Goal: Task Accomplishment & Management: Manage account settings

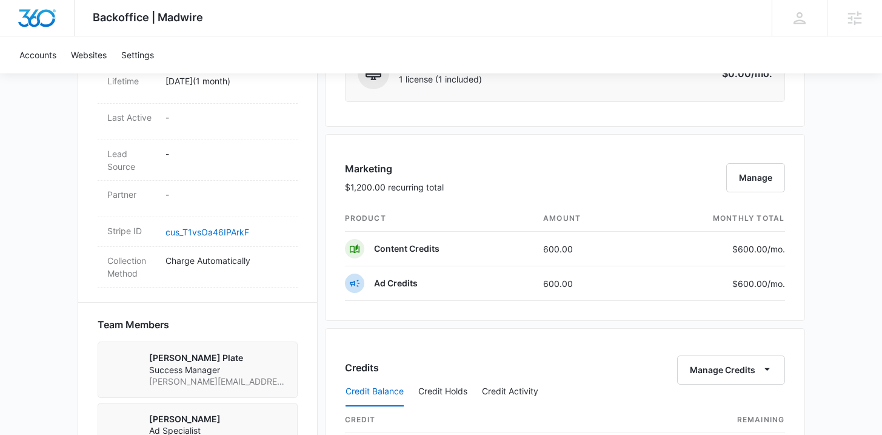
scroll to position [1146, 0]
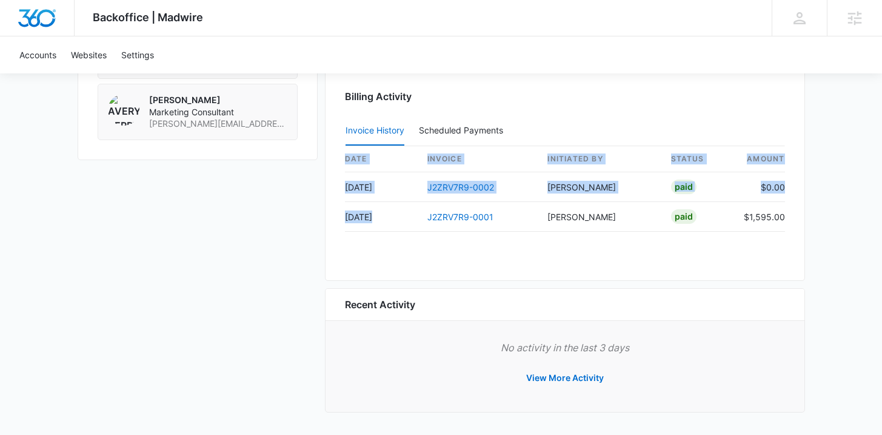
drag, startPoint x: 361, startPoint y: 216, endPoint x: 326, endPoint y: 216, distance: 35.8
click at [326, 216] on div "Billing Activity Invoice History Scheduled Payments 0 date invoice Initiated By…" at bounding box center [565, 171] width 480 height 219
drag, startPoint x: 346, startPoint y: 260, endPoint x: 400, endPoint y: 247, distance: 54.9
click at [346, 260] on div "Billing Activity Invoice History Scheduled Payments 0 date invoice Initiated By…" at bounding box center [565, 171] width 480 height 219
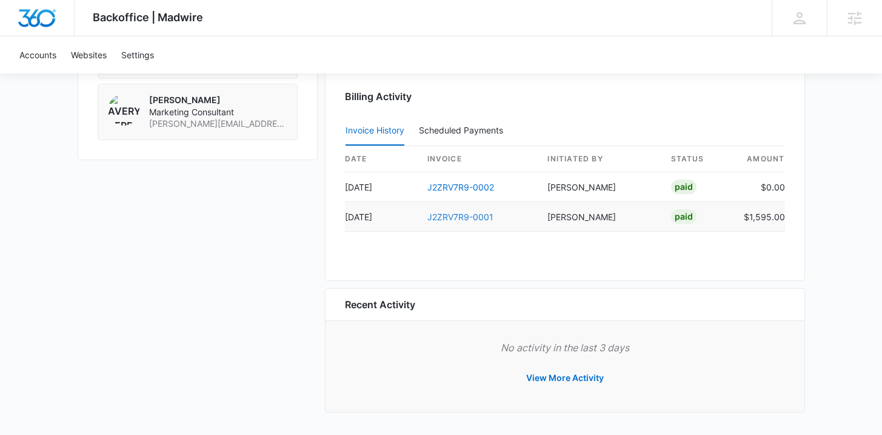
click at [448, 218] on link "J2ZRV7R9-0001" at bounding box center [461, 217] width 66 height 10
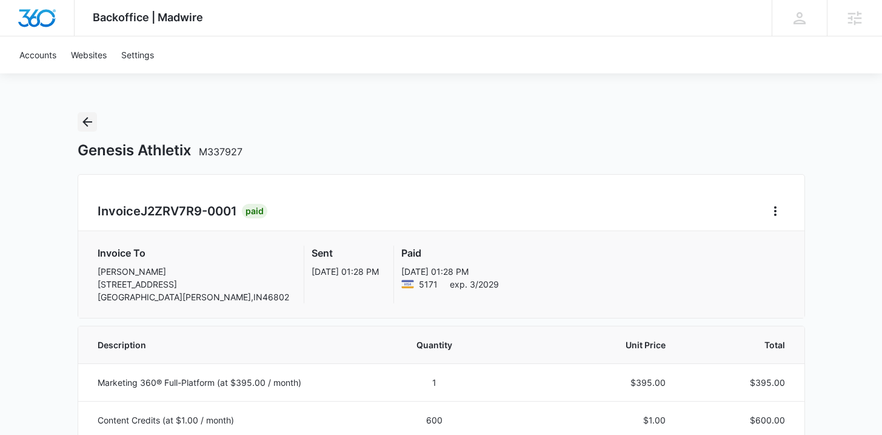
click at [90, 118] on icon "Back" at bounding box center [87, 122] width 15 height 15
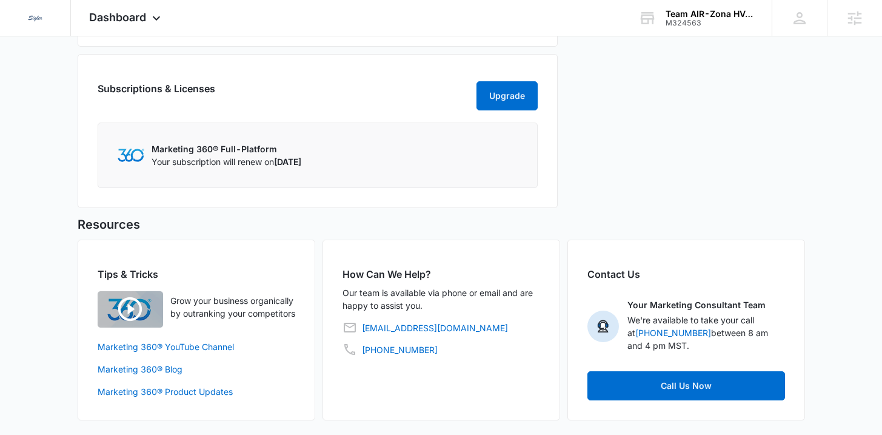
scroll to position [96, 0]
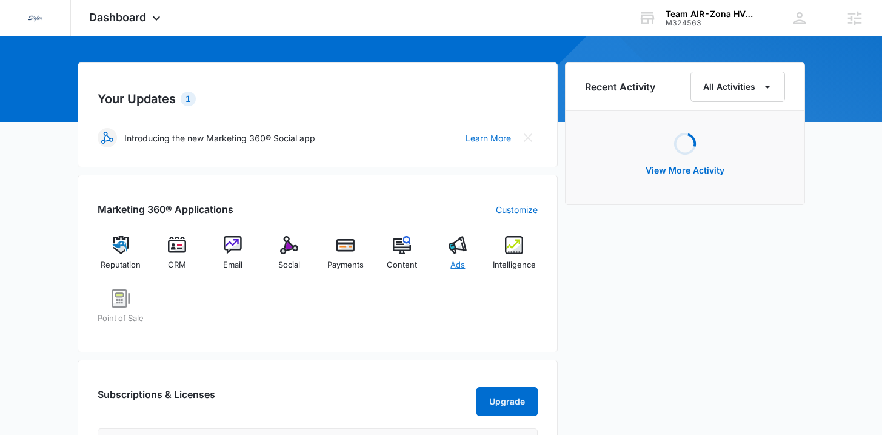
click at [458, 260] on span "Ads" at bounding box center [458, 265] width 15 height 12
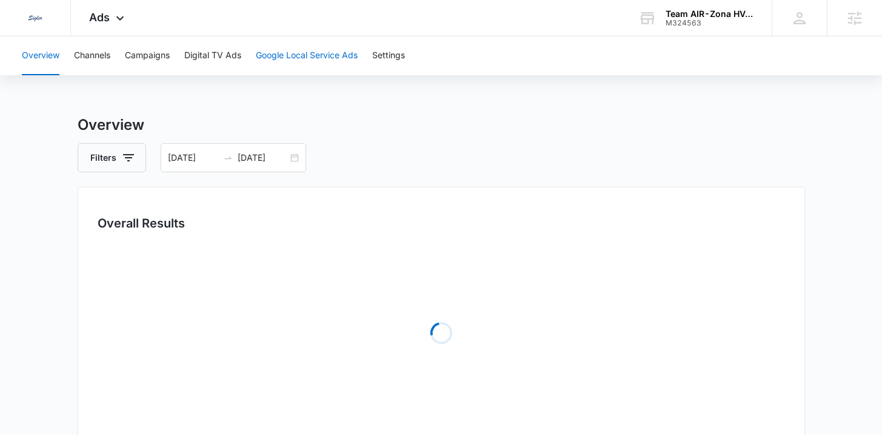
click at [258, 60] on button "Google Local Service Ads" at bounding box center [307, 55] width 102 height 39
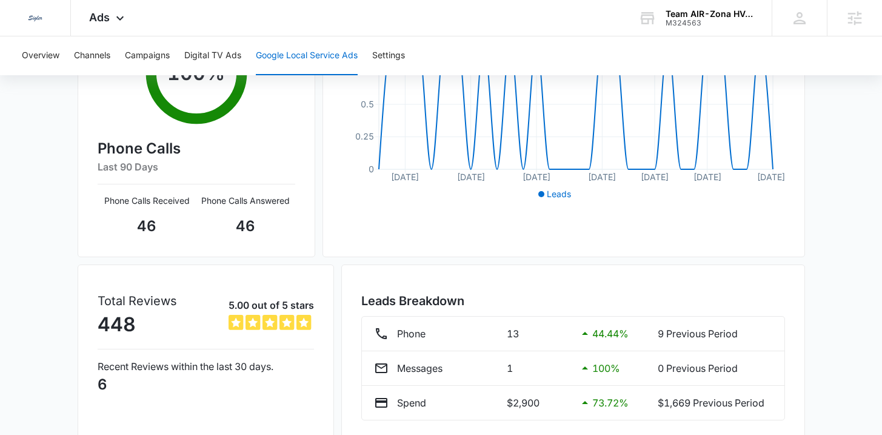
scroll to position [311, 0]
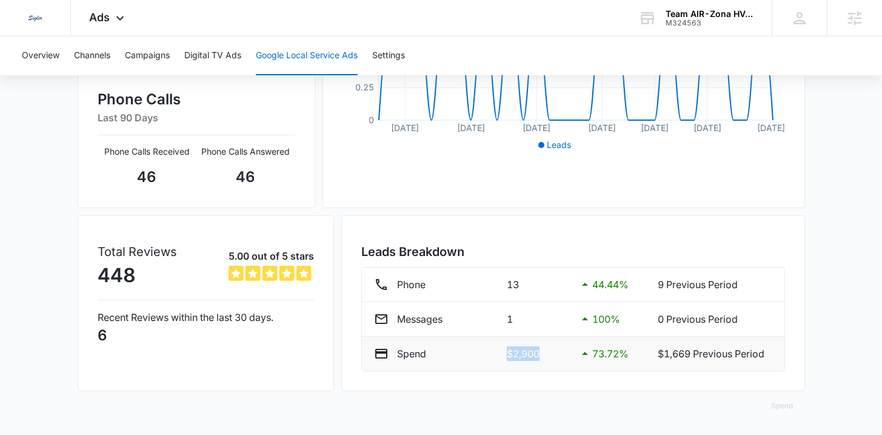
drag, startPoint x: 534, startPoint y: 349, endPoint x: 540, endPoint y: 349, distance: 6.7
click at [540, 349] on p "$2,900" at bounding box center [537, 353] width 61 height 15
drag, startPoint x: 500, startPoint y: 278, endPoint x: 540, endPoint y: 277, distance: 40.0
click at [541, 277] on div "Phone 13 44.44 % 9 Previous Period" at bounding box center [573, 284] width 398 height 15
drag, startPoint x: 542, startPoint y: 360, endPoint x: 573, endPoint y: 361, distance: 31.6
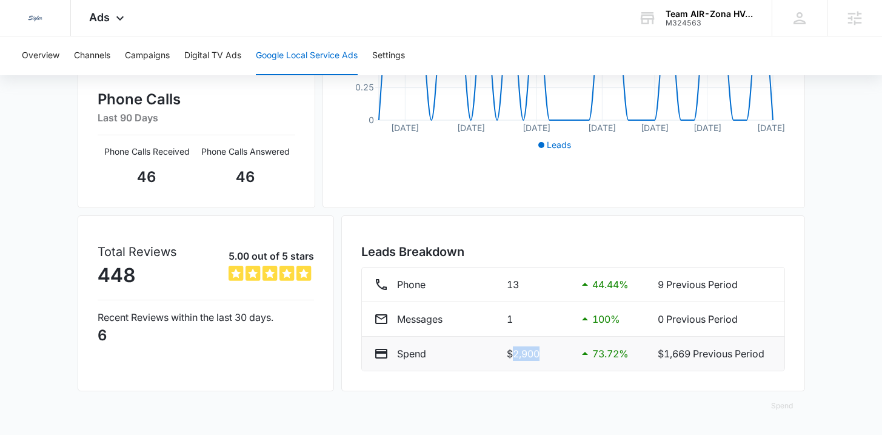
click at [573, 361] on li "Spend $2,900 73.72 % $1,669 Previous Period" at bounding box center [573, 354] width 423 height 34
click at [560, 379] on div "Leads Breakdown Phone 13 44.44 % 9 Previous Period Messages 1 100 % 0 Previous …" at bounding box center [573, 303] width 464 height 176
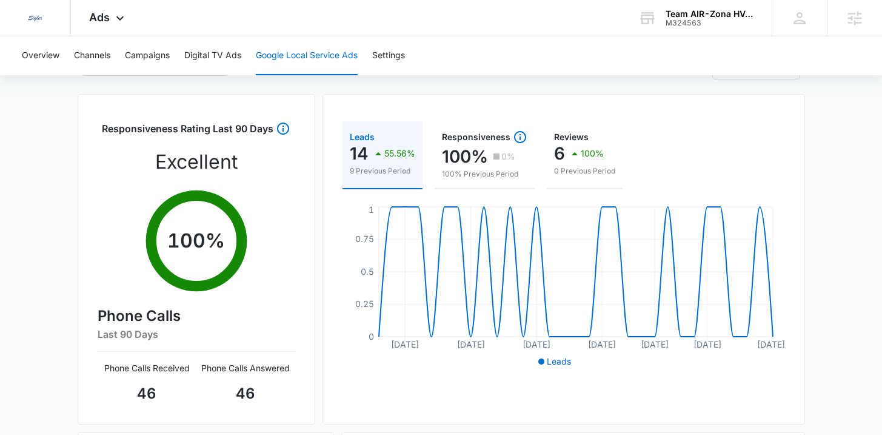
scroll to position [0, 0]
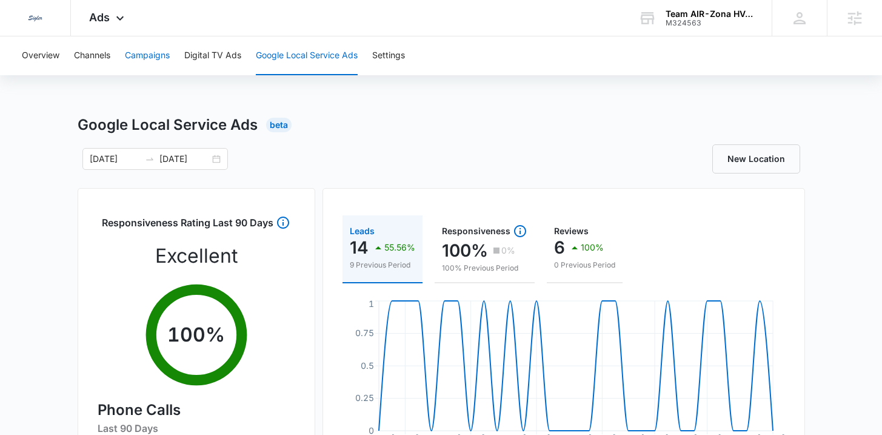
click at [154, 66] on button "Campaigns" at bounding box center [147, 55] width 45 height 39
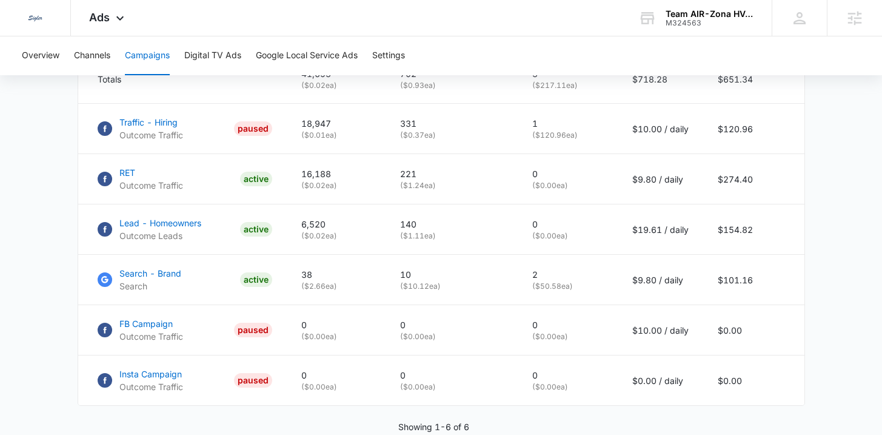
scroll to position [568, 0]
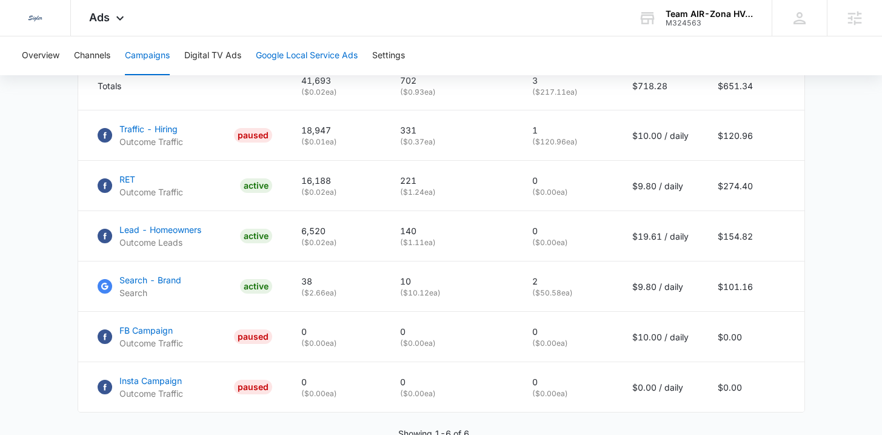
click at [307, 60] on button "Google Local Service Ads" at bounding box center [307, 55] width 102 height 39
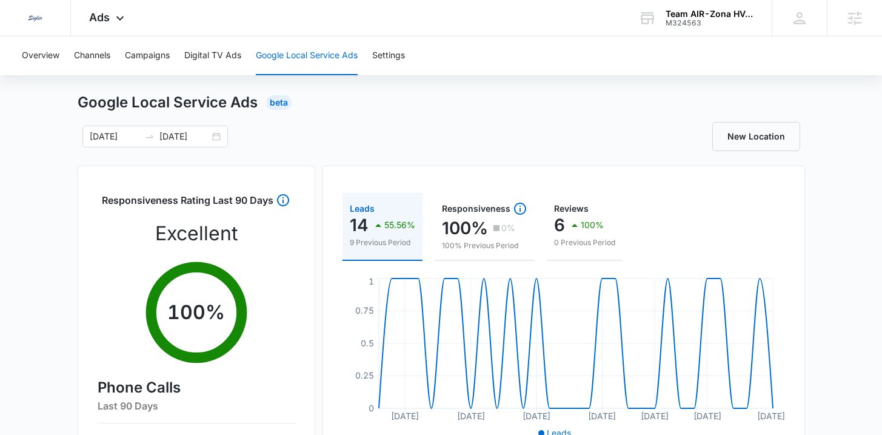
scroll to position [22, 0]
click at [151, 64] on button "Campaigns" at bounding box center [147, 55] width 45 height 39
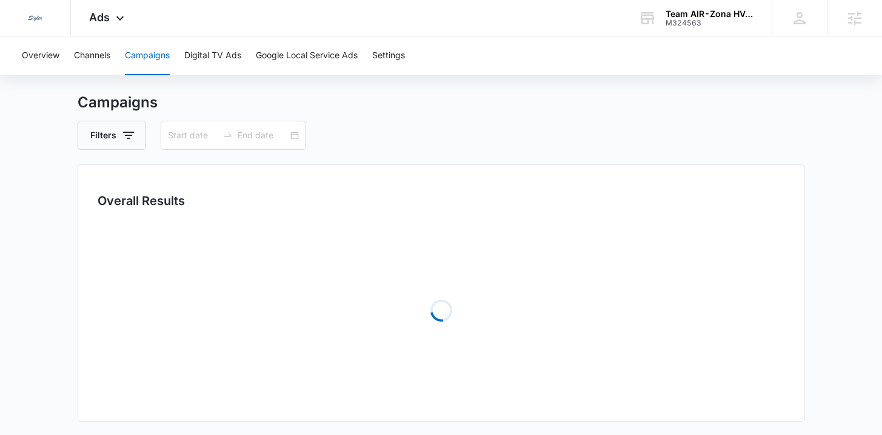
type input "[DATE]"
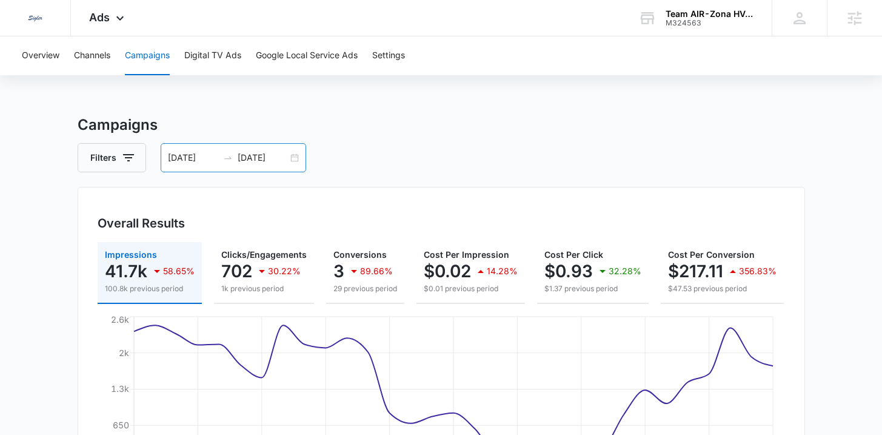
click at [292, 164] on div "[DATE] [DATE]" at bounding box center [234, 157] width 146 height 29
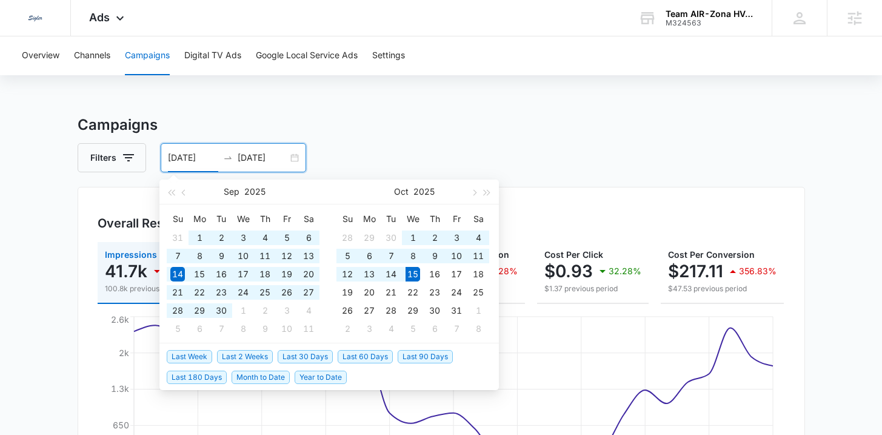
click at [304, 380] on span "Year to Date" at bounding box center [321, 377] width 52 height 13
type input "[DATE]"
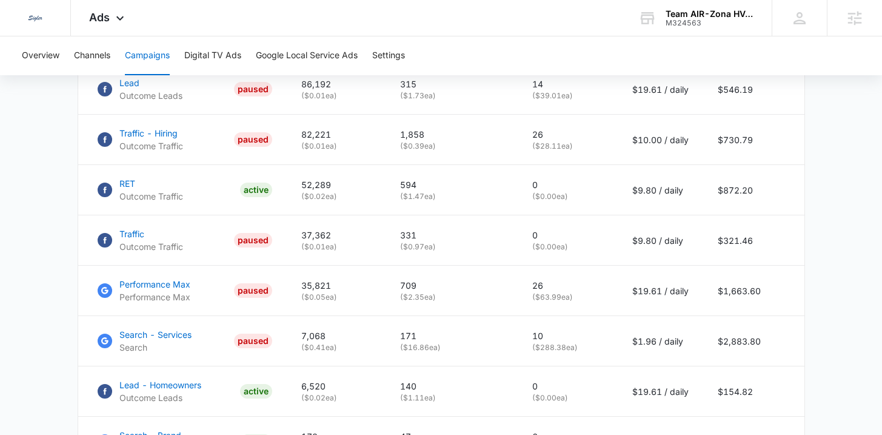
scroll to position [614, 0]
drag, startPoint x: 542, startPoint y: 355, endPoint x: 582, endPoint y: 360, distance: 40.3
click at [582, 353] on p "( $288.38 ea)" at bounding box center [567, 347] width 71 height 11
click at [558, 366] on td "10 ( $288.38 ea)" at bounding box center [568, 341] width 100 height 50
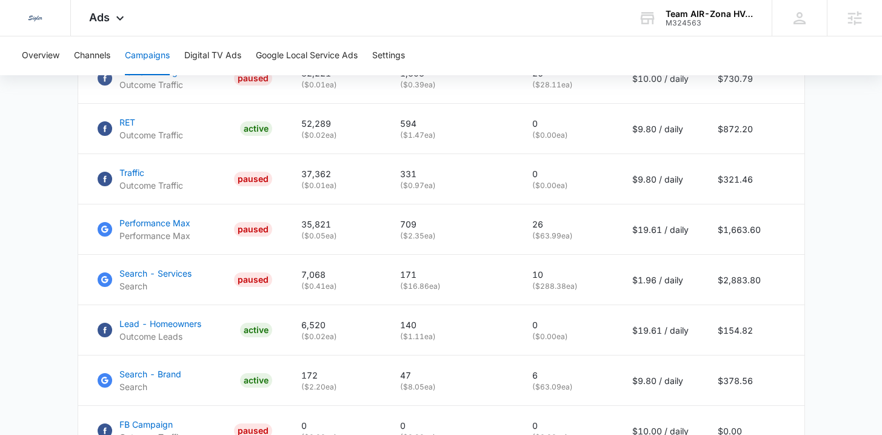
scroll to position [681, 0]
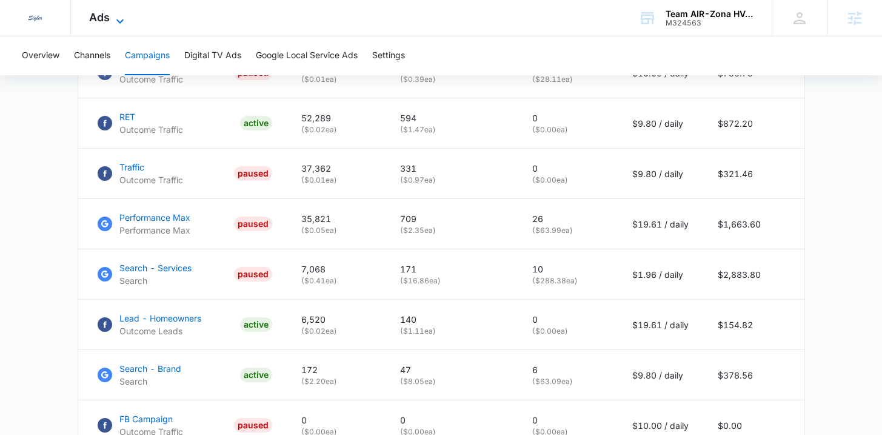
click at [102, 19] on span "Ads" at bounding box center [99, 17] width 21 height 13
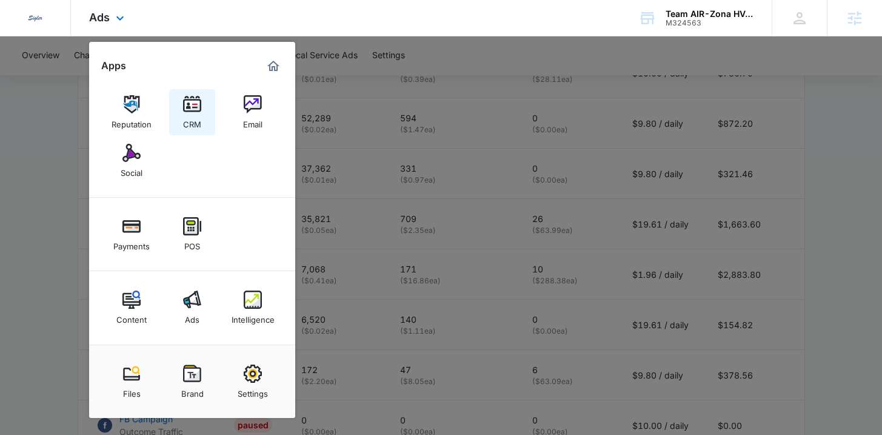
click at [194, 118] on div "CRM" at bounding box center [192, 121] width 18 height 16
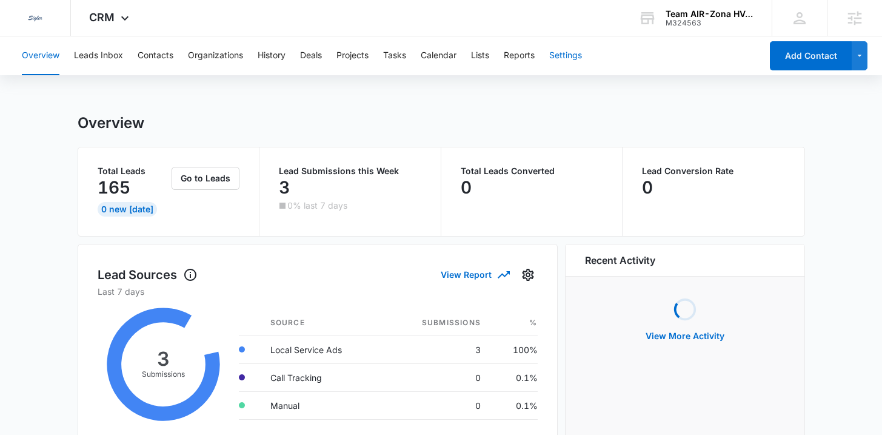
click at [573, 50] on button "Settings" at bounding box center [565, 55] width 33 height 39
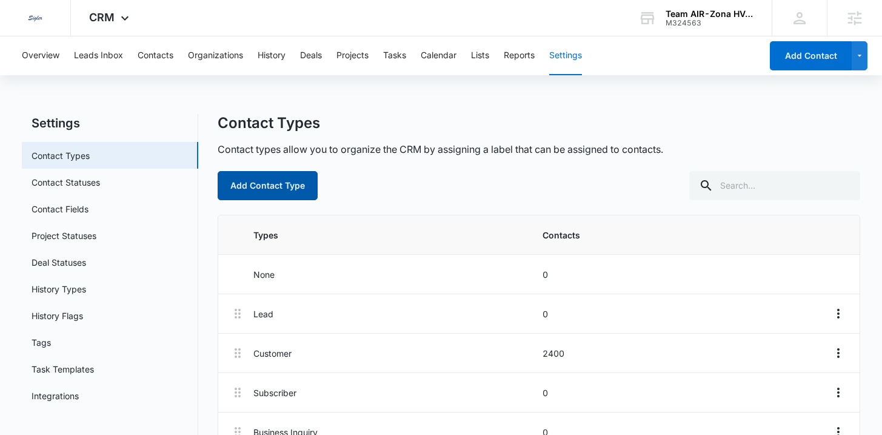
click at [278, 176] on button "Add Contact Type" at bounding box center [268, 185] width 100 height 29
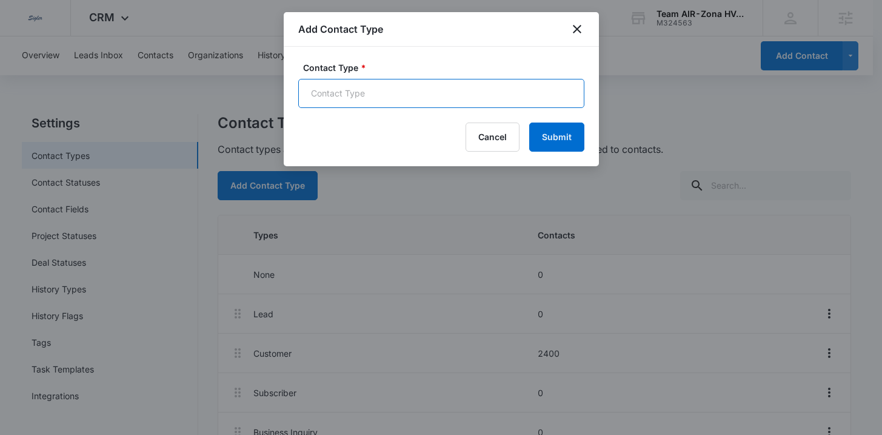
click at [408, 92] on input "Contact Type *" at bounding box center [441, 93] width 286 height 29
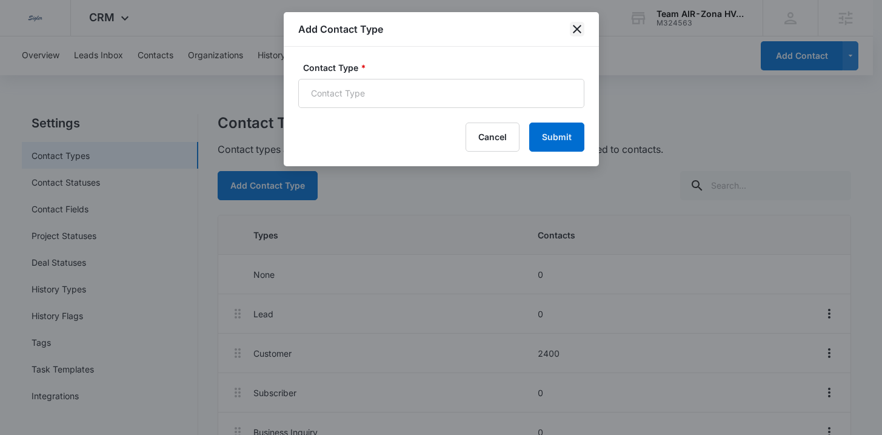
click at [579, 24] on icon "close" at bounding box center [577, 29] width 15 height 15
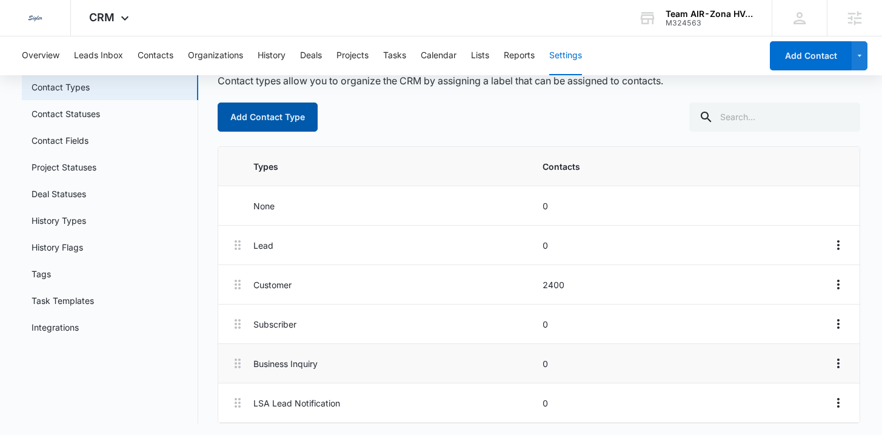
scroll to position [72, 0]
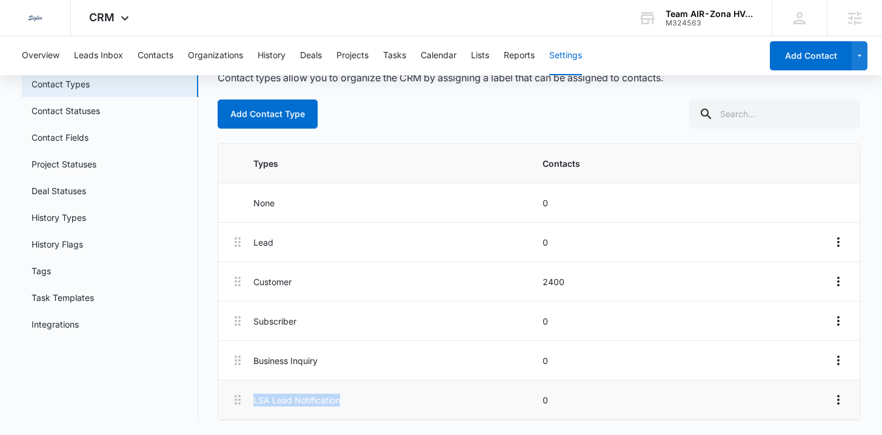
drag, startPoint x: 250, startPoint y: 401, endPoint x: 332, endPoint y: 408, distance: 81.5
click at [332, 408] on li "LSA Lead Notification 0" at bounding box center [538, 399] width 641 height 39
click at [354, 404] on p "LSA Lead Notification" at bounding box center [395, 400] width 282 height 13
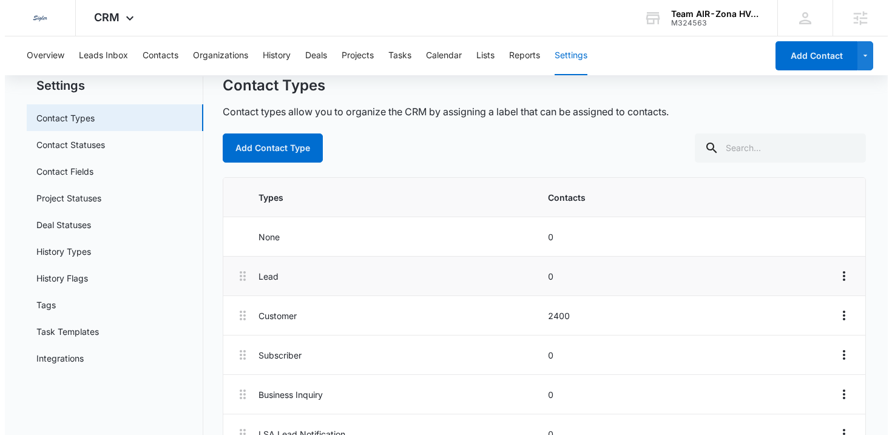
scroll to position [0, 0]
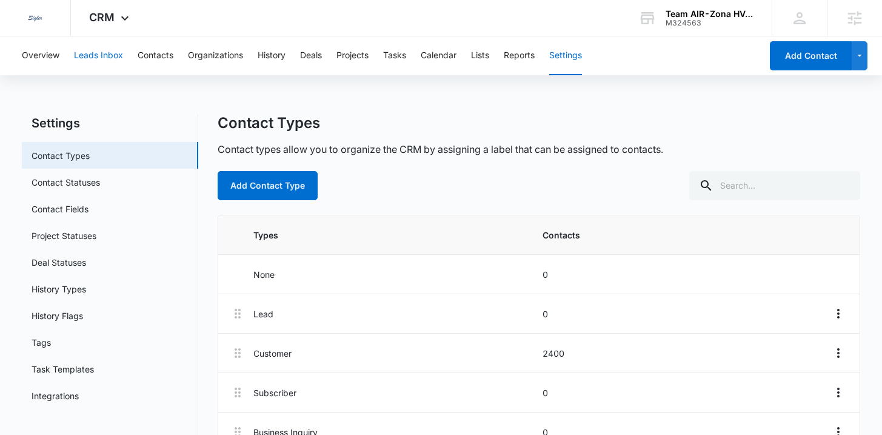
click at [110, 56] on button "Leads Inbox" at bounding box center [98, 55] width 49 height 39
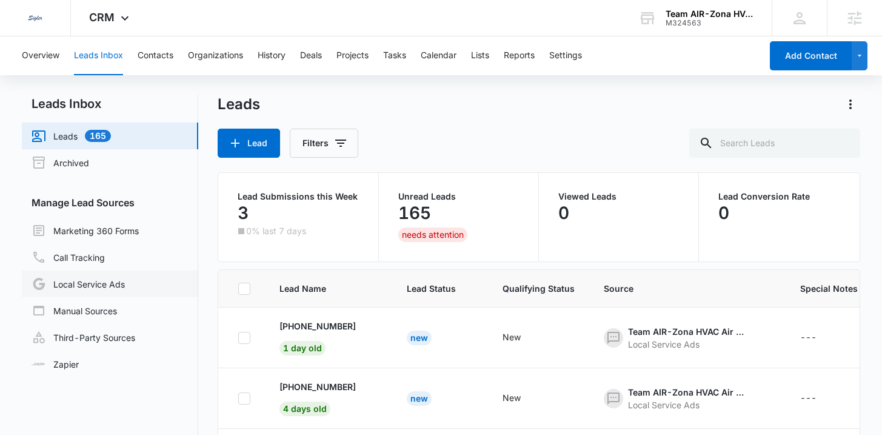
click at [70, 286] on link "Local Service Ads" at bounding box center [78, 284] width 93 height 15
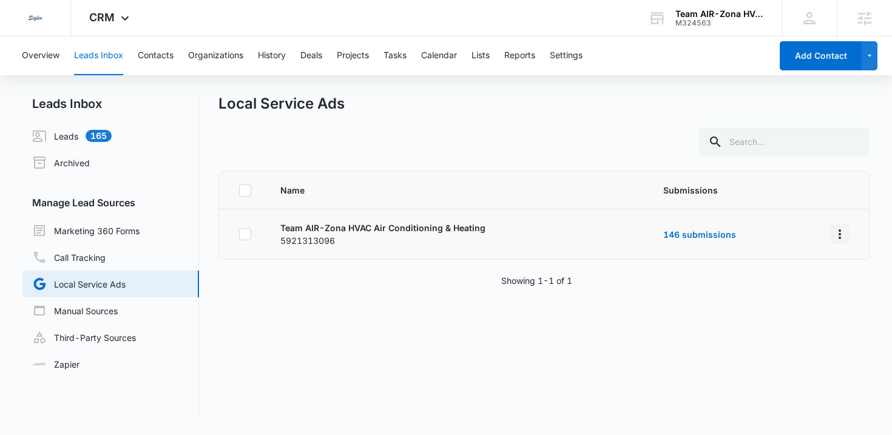
click at [832, 238] on icon "Overflow Menu" at bounding box center [839, 234] width 15 height 15
click at [775, 286] on div "Submission Rules" at bounding box center [776, 286] width 69 height 8
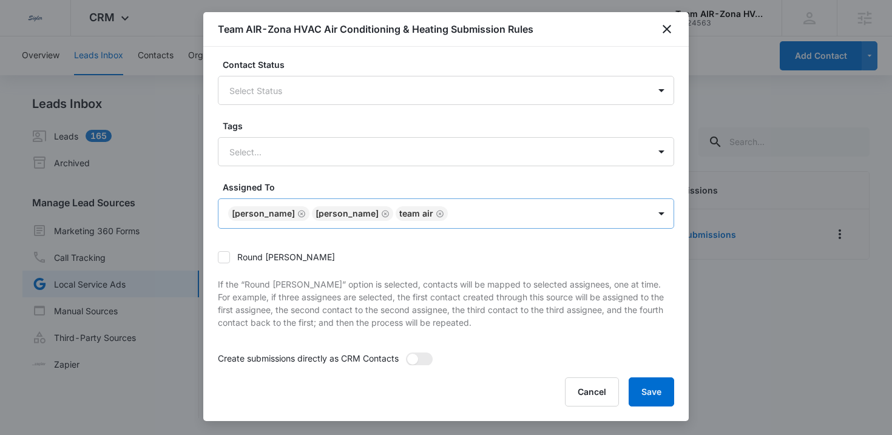
scroll to position [88, 0]
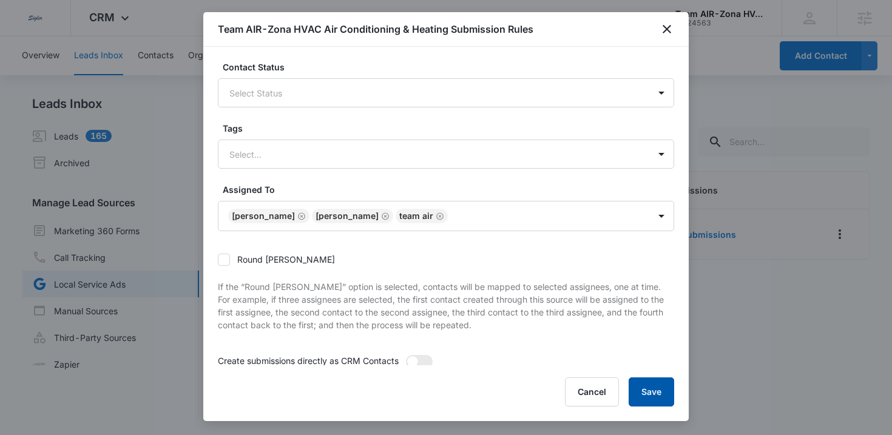
click at [654, 389] on button "Save" at bounding box center [650, 391] width 45 height 29
